Goal: Task Accomplishment & Management: Manage account settings

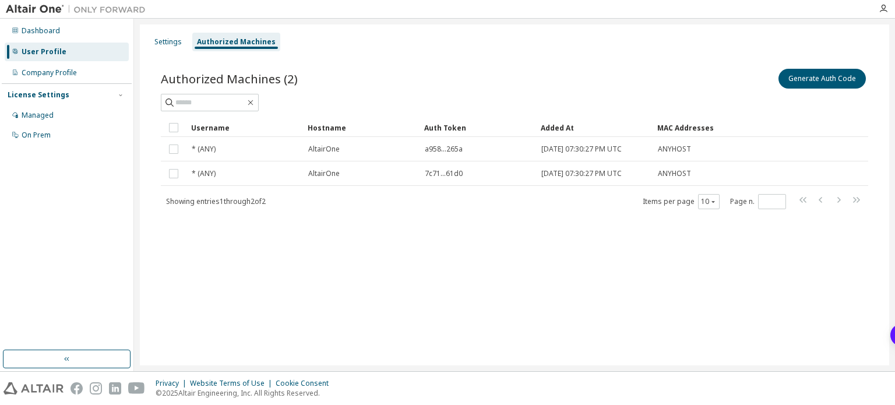
click at [121, 242] on div "Dashboard User Profile Company Profile License Settings Managed On Prem" at bounding box center [67, 184] width 130 height 328
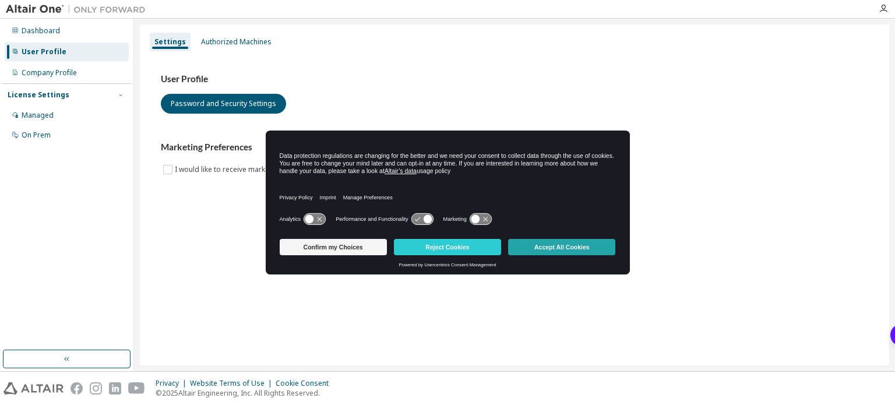
click at [539, 253] on button "Accept All Cookies" at bounding box center [561, 247] width 107 height 16
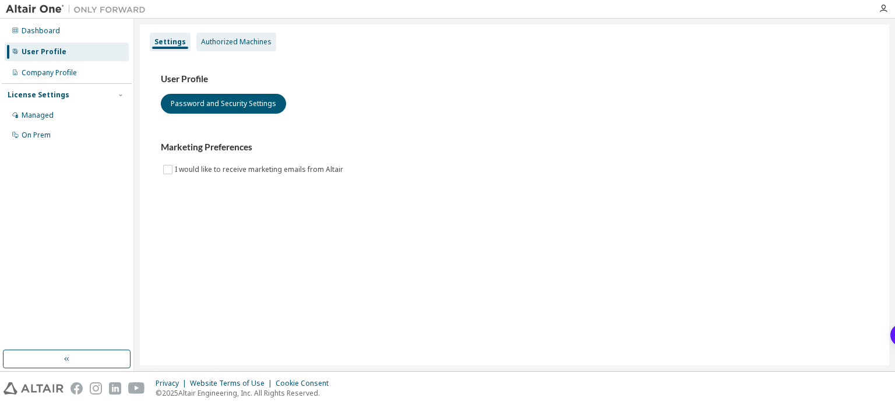
click at [244, 44] on div "Authorized Machines" at bounding box center [236, 41] width 71 height 9
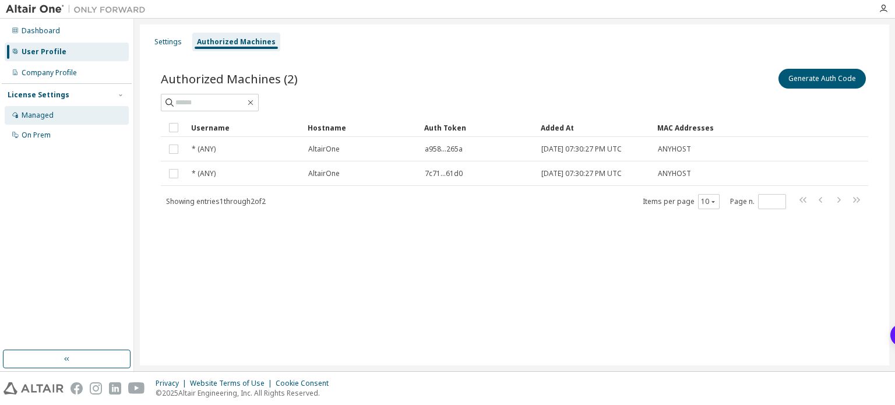
click at [65, 118] on div "Managed" at bounding box center [67, 115] width 124 height 19
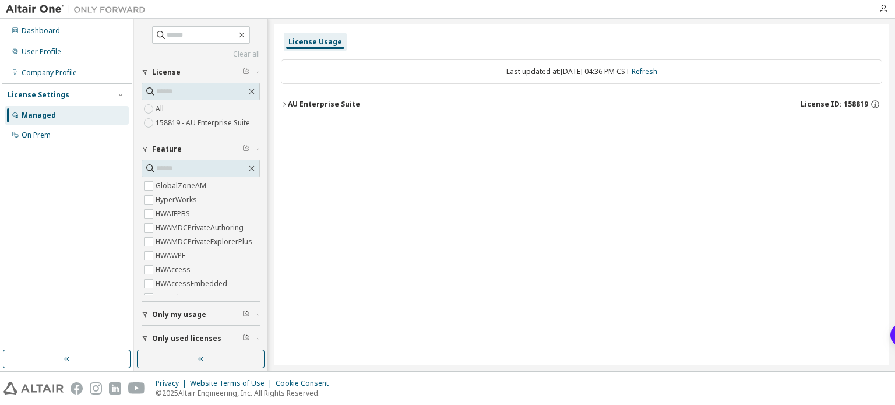
click at [217, 129] on label "158819 - AU Enterprise Suite" at bounding box center [204, 123] width 97 height 14
click at [43, 37] on div "Dashboard" at bounding box center [67, 31] width 124 height 19
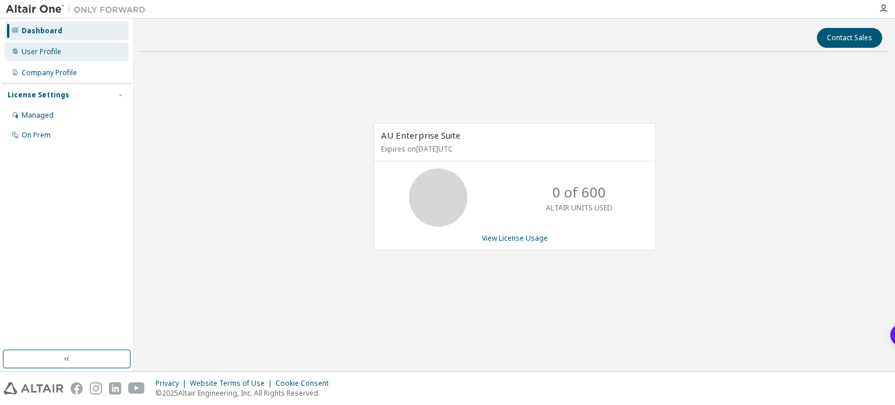
click at [47, 51] on div "User Profile" at bounding box center [42, 51] width 40 height 9
